Goal: Ask a question

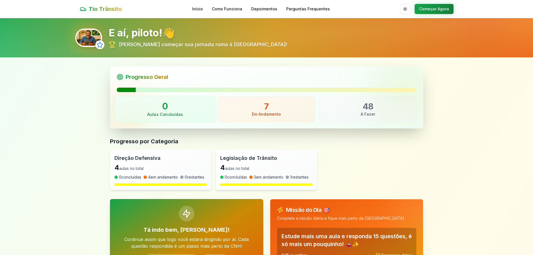
click at [195, 105] on p "0" at bounding box center [165, 106] width 92 height 11
click at [263, 109] on p "7" at bounding box center [267, 106] width 92 height 11
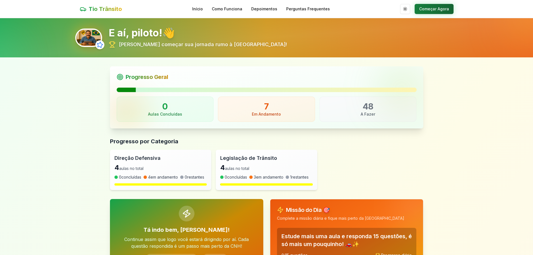
click at [424, 9] on button "Começar Agora" at bounding box center [434, 9] width 39 height 10
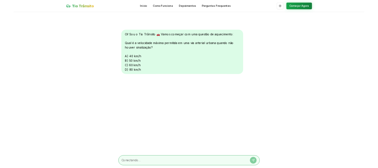
scroll to position [0, 0]
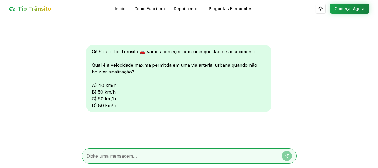
click at [111, 151] on div at bounding box center [189, 155] width 215 height 15
click at [111, 154] on textarea at bounding box center [182, 155] width 190 height 7
type textarea "60"
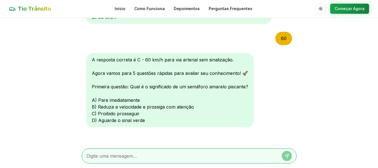
scroll to position [90, 0]
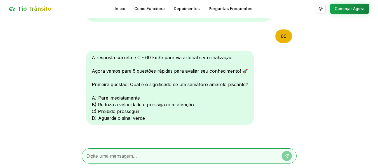
type textarea "b"
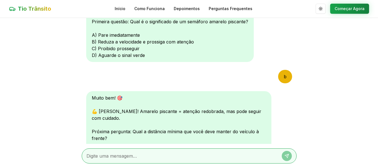
scroll to position [236, 0]
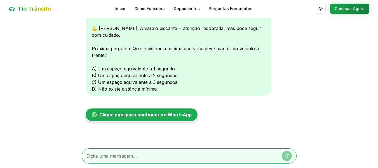
click at [158, 113] on span "Clique aqui para continuar no WhatsApp" at bounding box center [145, 114] width 92 height 7
